Goal: Task Accomplishment & Management: Manage account settings

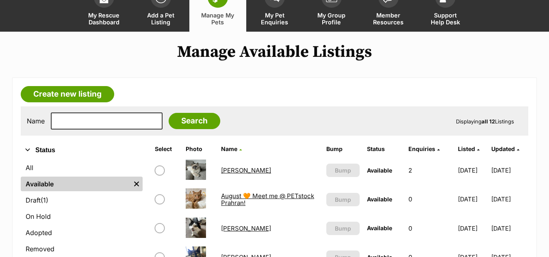
scroll to position [63, 0]
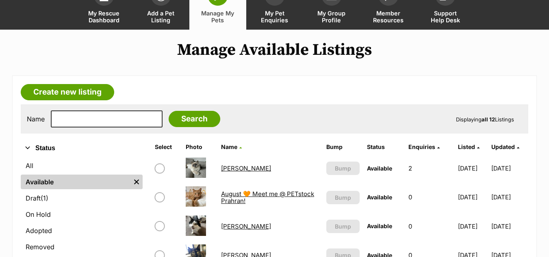
click at [258, 198] on link "August 🧡 Meet me @ PETstock Prahran!" at bounding box center [267, 197] width 93 height 15
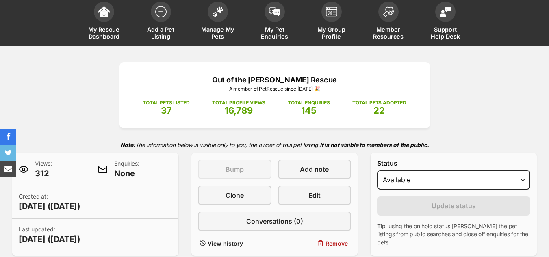
scroll to position [46, 0]
click at [416, 189] on select "Draft Available On hold Adopted" at bounding box center [453, 179] width 153 height 19
select select "on_hold"
click at [377, 170] on select "Draft Available On hold Adopted" at bounding box center [453, 179] width 153 height 19
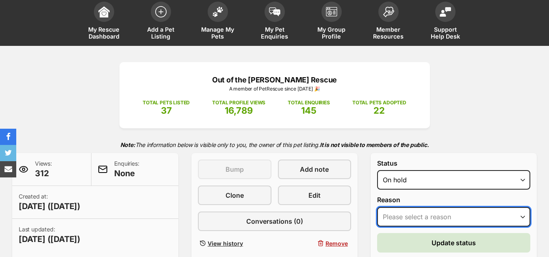
click at [414, 217] on select "Please select a reason Medical reasons Reviewing applications Adoption pending …" at bounding box center [453, 216] width 153 height 19
select select "adoption_pending"
click at [377, 207] on select "Please select a reason Medical reasons Reviewing applications Adoption pending …" at bounding box center [453, 216] width 153 height 19
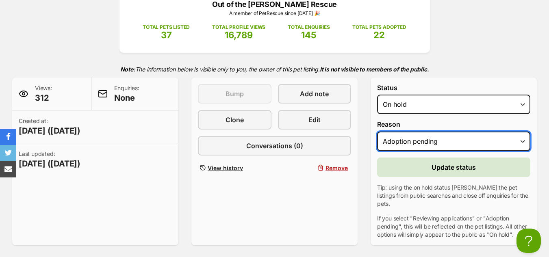
scroll to position [122, 0]
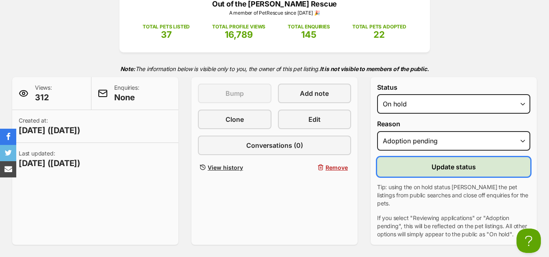
click at [422, 172] on button "Update status" at bounding box center [453, 166] width 153 height 19
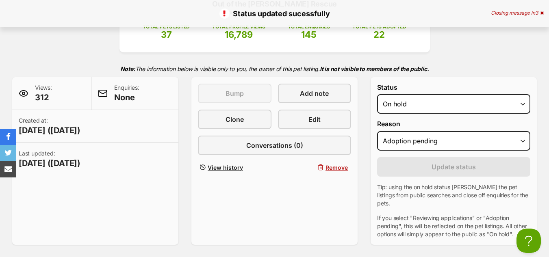
scroll to position [0, 0]
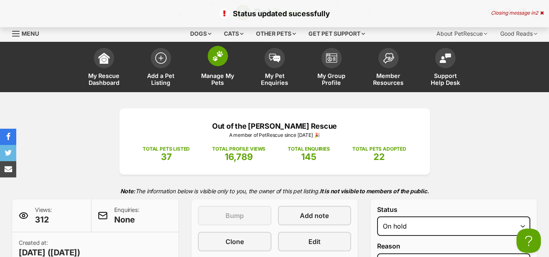
click at [221, 61] on img at bounding box center [217, 56] width 11 height 11
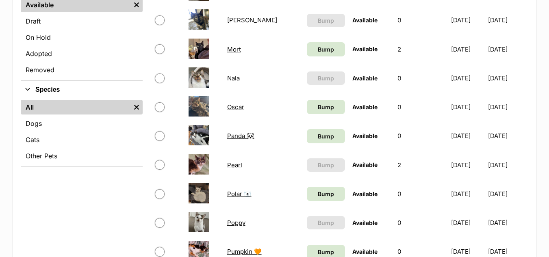
scroll to position [239, 0]
click at [235, 108] on link "Oscar" at bounding box center [235, 108] width 17 height 8
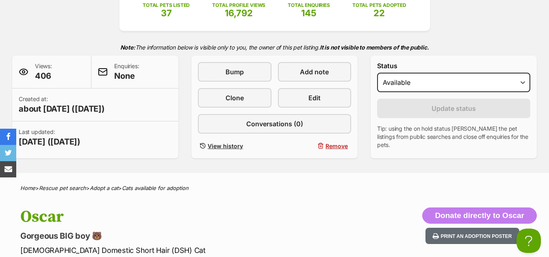
scroll to position [145, 0]
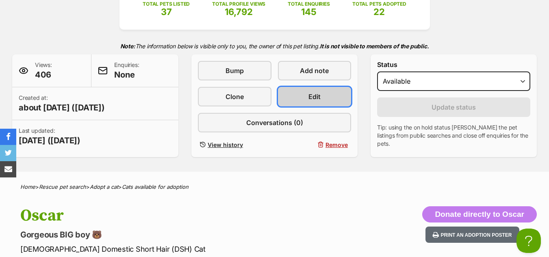
click at [323, 95] on link "Edit" at bounding box center [315, 96] width 74 height 19
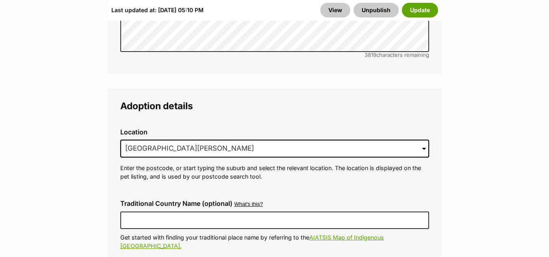
scroll to position [1914, 0]
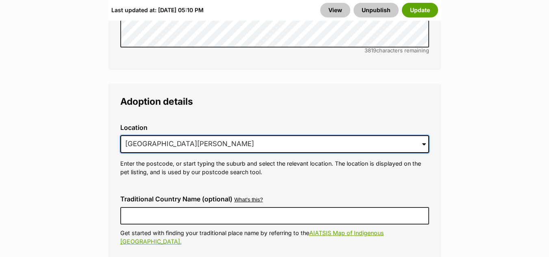
click at [194, 135] on input "Box Hill, VIC, 3128" at bounding box center [274, 144] width 309 height 18
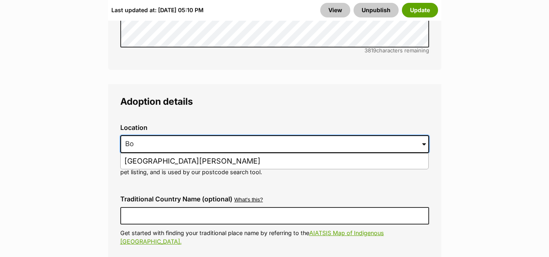
type input "B"
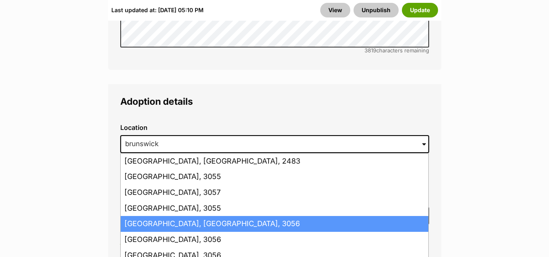
click at [212, 216] on li "Brunswick, Victoria, 3056" at bounding box center [274, 224] width 307 height 16
type input "Brunswick, Victoria, 3056"
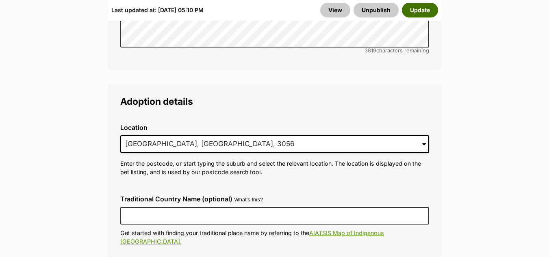
click at [420, 10] on button "Update" at bounding box center [420, 10] width 36 height 15
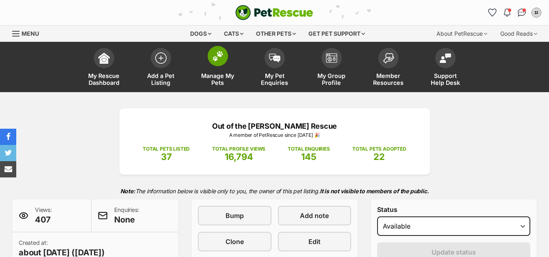
click at [215, 58] on img at bounding box center [217, 56] width 11 height 11
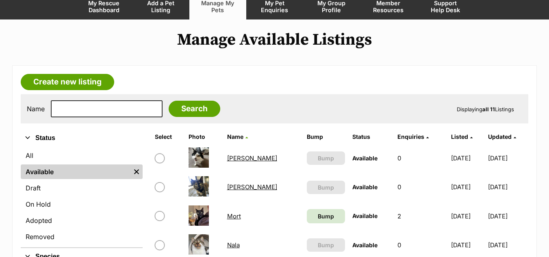
scroll to position [70, 0]
